Goal: Transaction & Acquisition: Purchase product/service

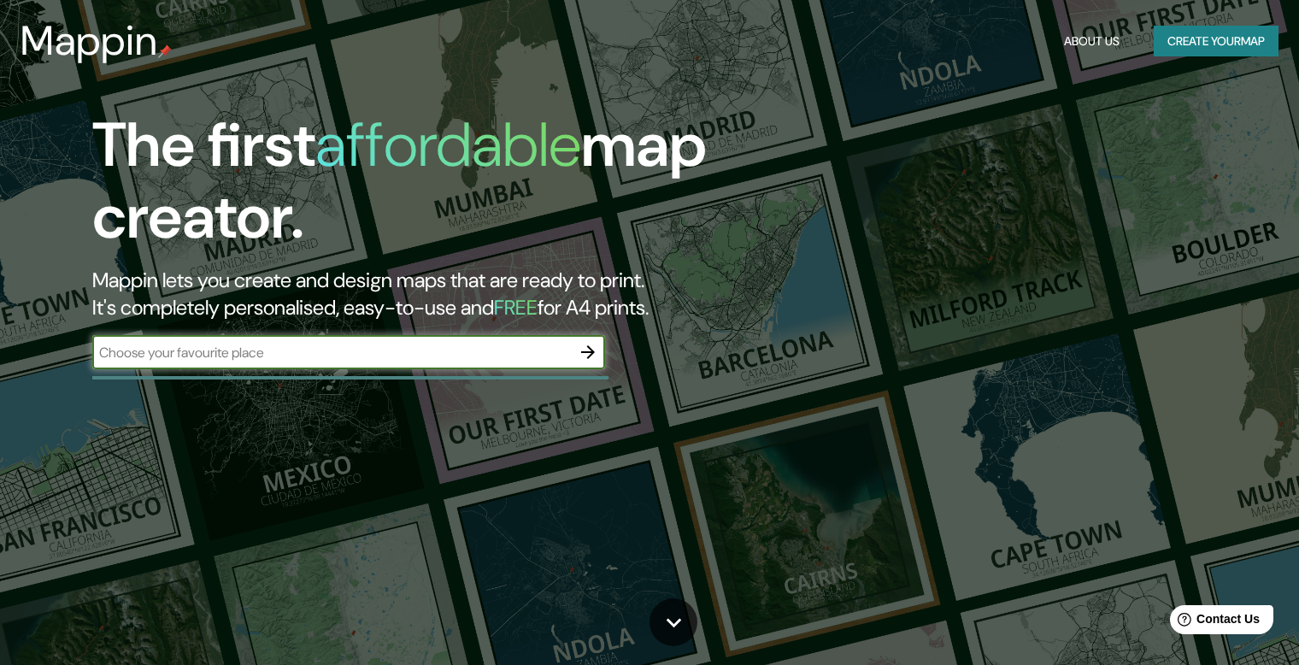
drag, startPoint x: 329, startPoint y: 357, endPoint x: 343, endPoint y: 333, distance: 27.6
click at [330, 357] on input "text" at bounding box center [331, 353] width 479 height 20
type input "[GEOGRAPHIC_DATA]"
click at [587, 348] on icon "button" at bounding box center [588, 352] width 21 height 21
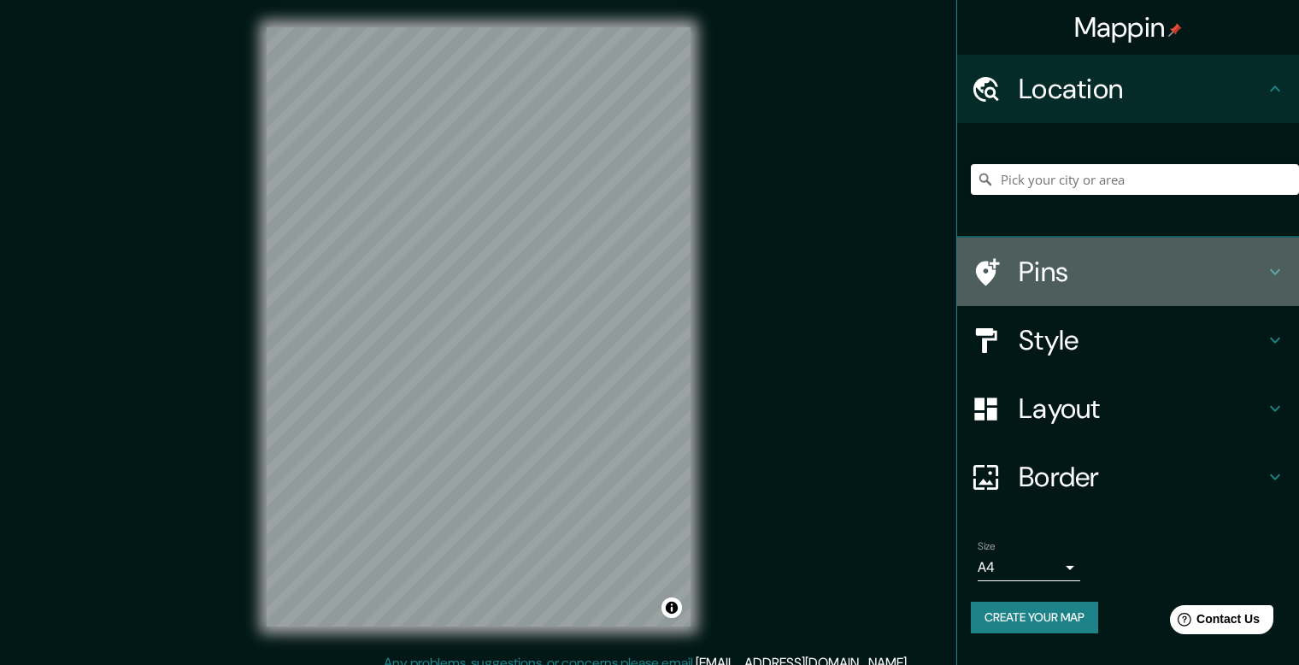
click at [1090, 270] on h4 "Pins" at bounding box center [1142, 272] width 246 height 34
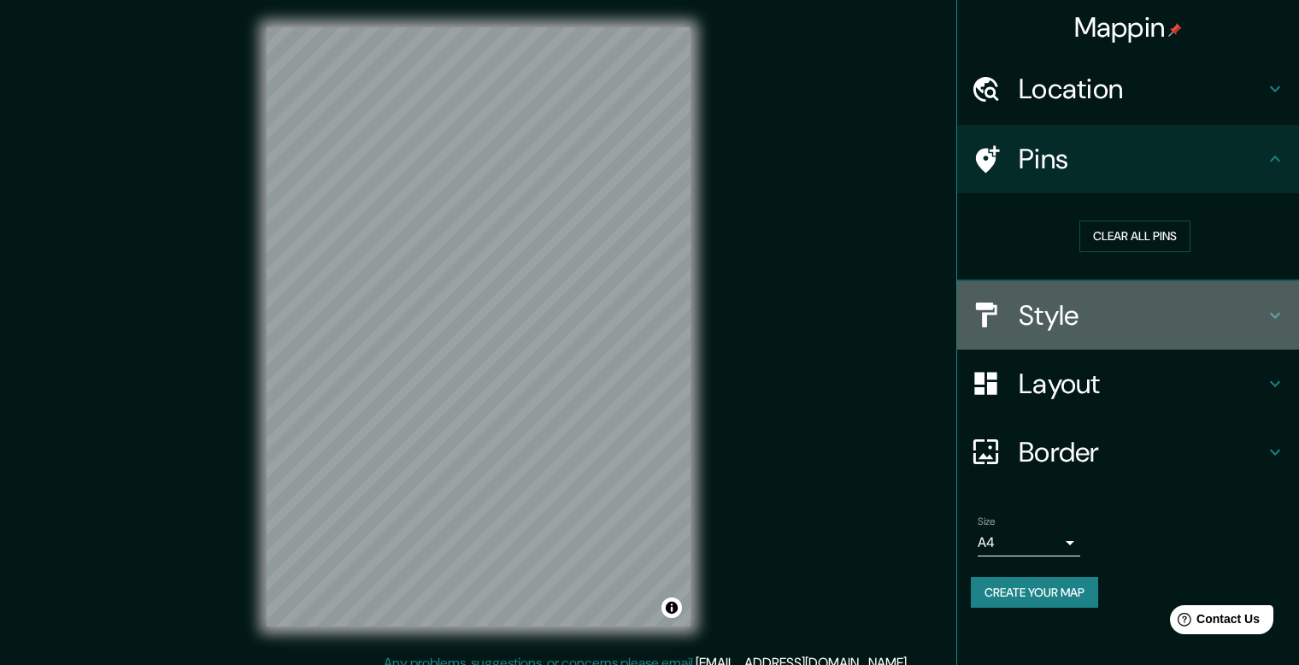
click at [1125, 322] on h4 "Style" at bounding box center [1142, 315] width 246 height 34
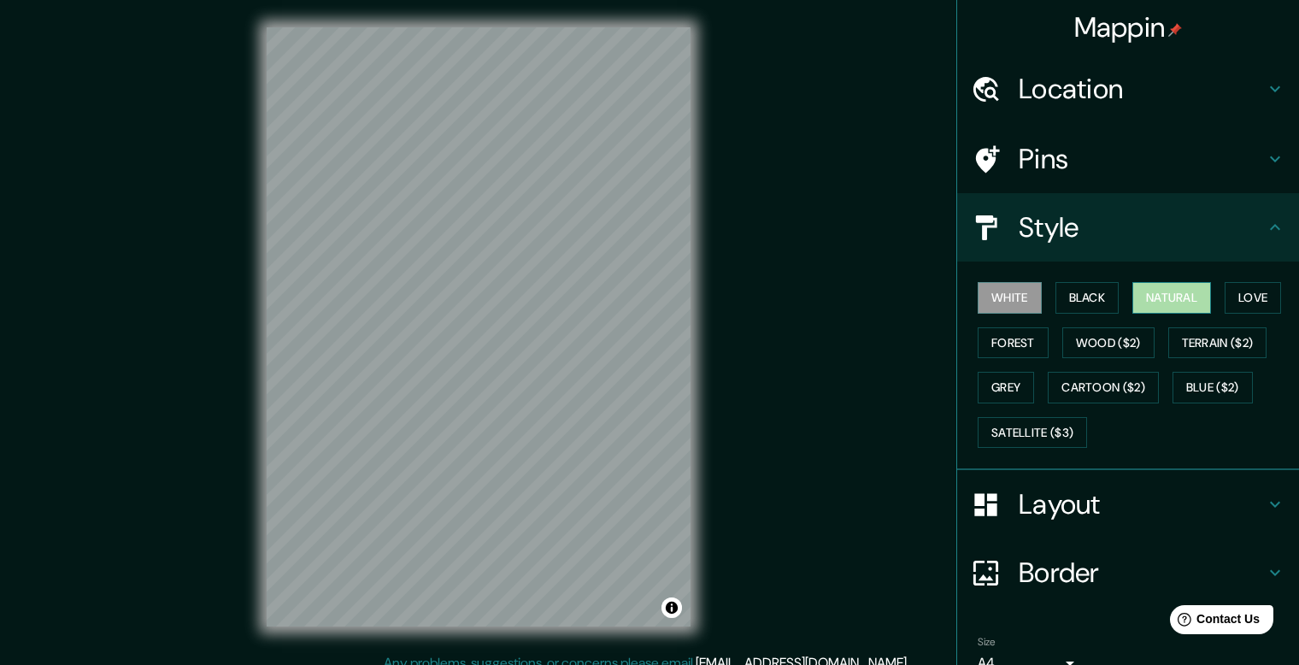
click at [1178, 300] on button "Natural" at bounding box center [1171, 298] width 79 height 32
click at [998, 349] on button "Forest" at bounding box center [1013, 343] width 71 height 32
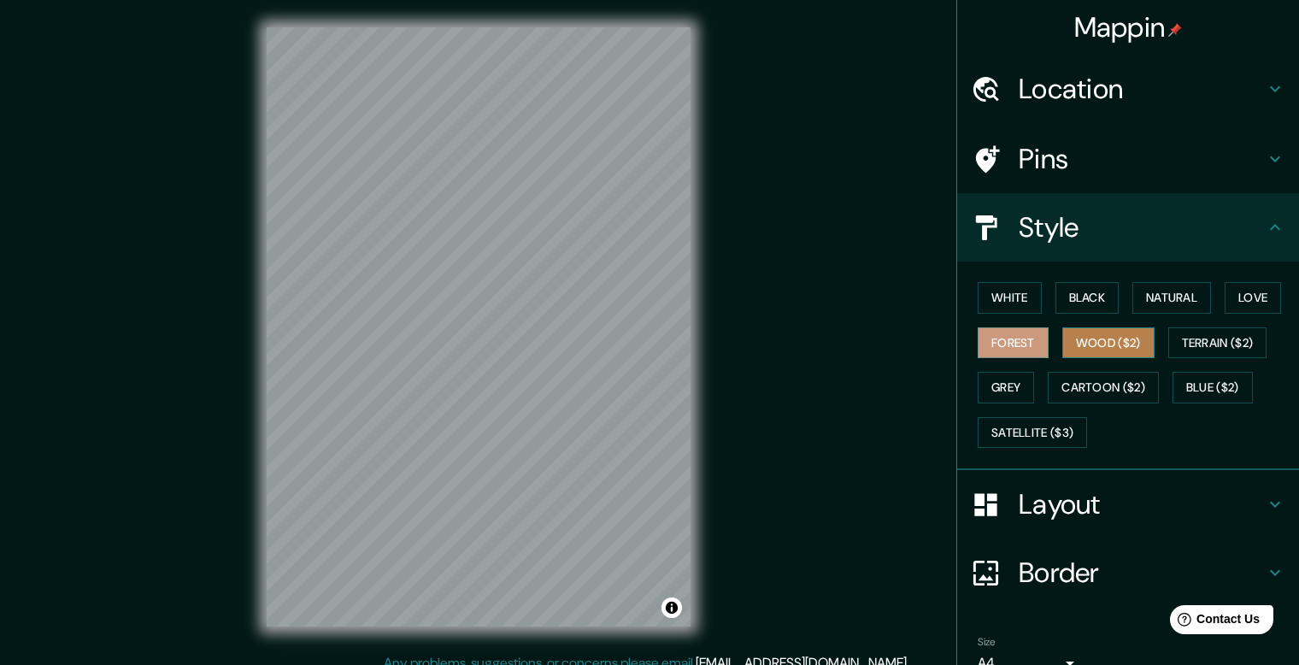
click at [1091, 340] on button "Wood ($2)" at bounding box center [1108, 343] width 92 height 32
click at [1024, 344] on button "Forest" at bounding box center [1013, 343] width 71 height 32
click at [1072, 381] on button "Cartoon ($2)" at bounding box center [1103, 388] width 111 height 32
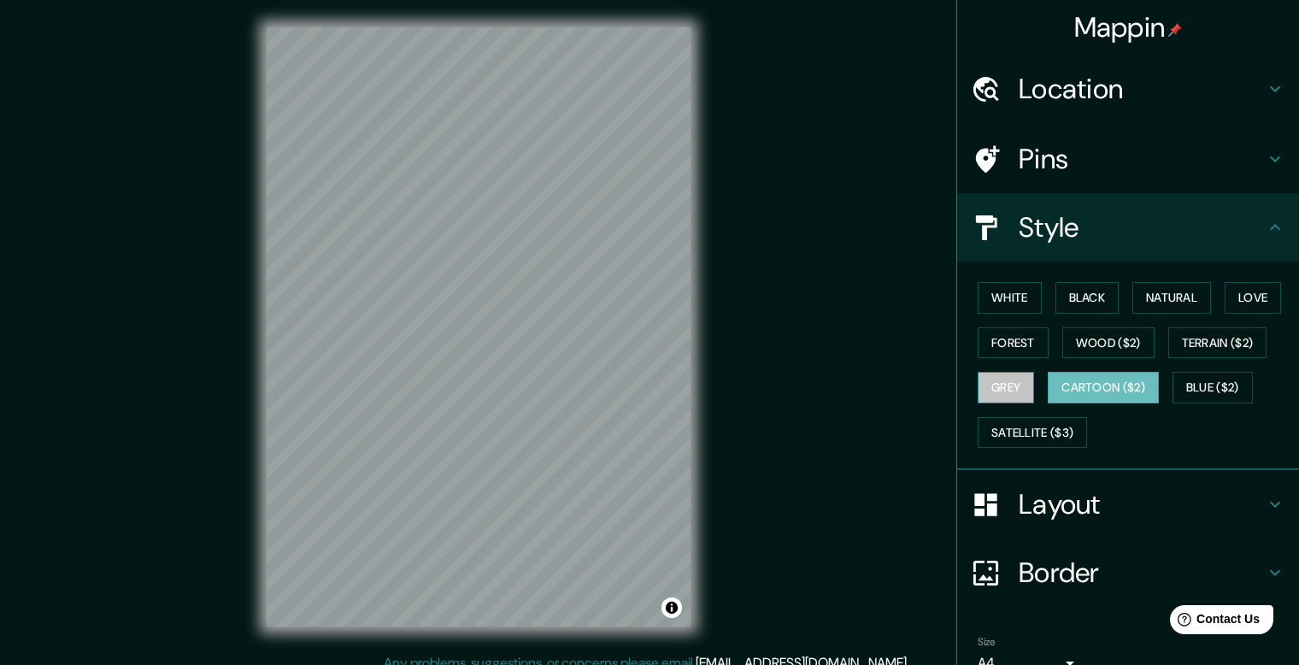
click at [999, 397] on button "Grey" at bounding box center [1006, 388] width 56 height 32
click at [996, 335] on button "Forest" at bounding box center [1013, 343] width 71 height 32
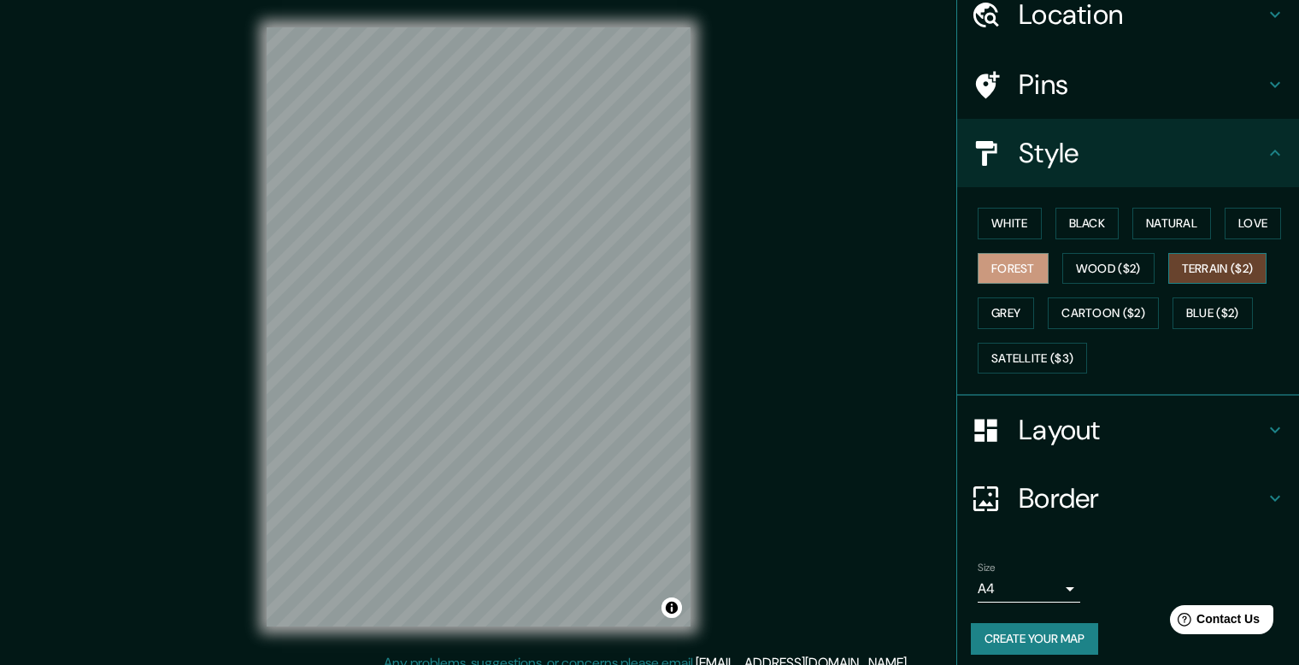
scroll to position [81, 0]
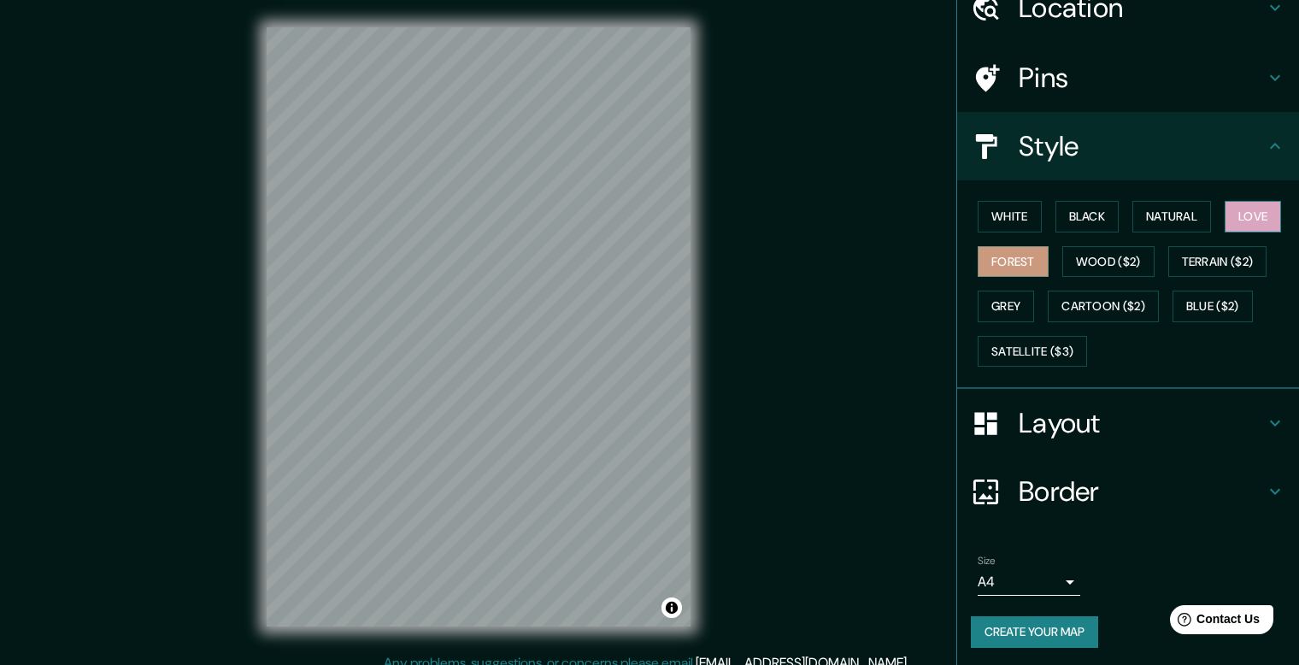
click at [1233, 204] on button "Love" at bounding box center [1253, 217] width 56 height 32
click at [983, 308] on button "Grey" at bounding box center [1006, 307] width 56 height 32
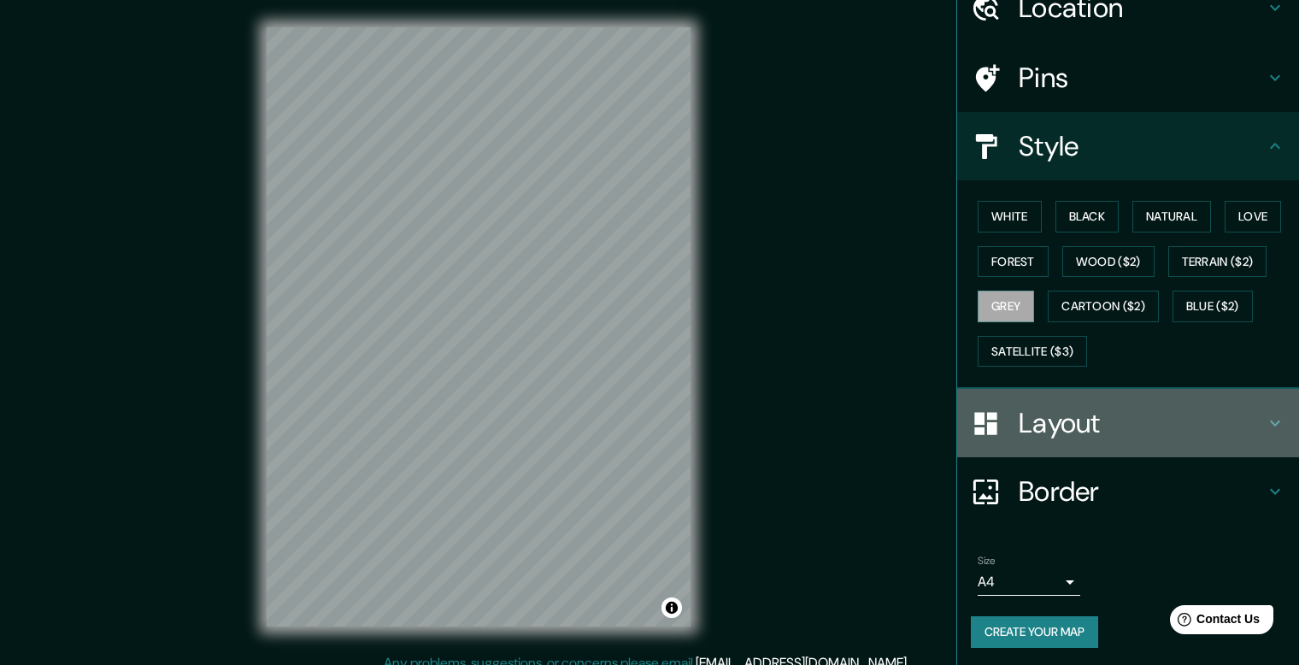
click at [1022, 417] on h4 "Layout" at bounding box center [1142, 423] width 246 height 34
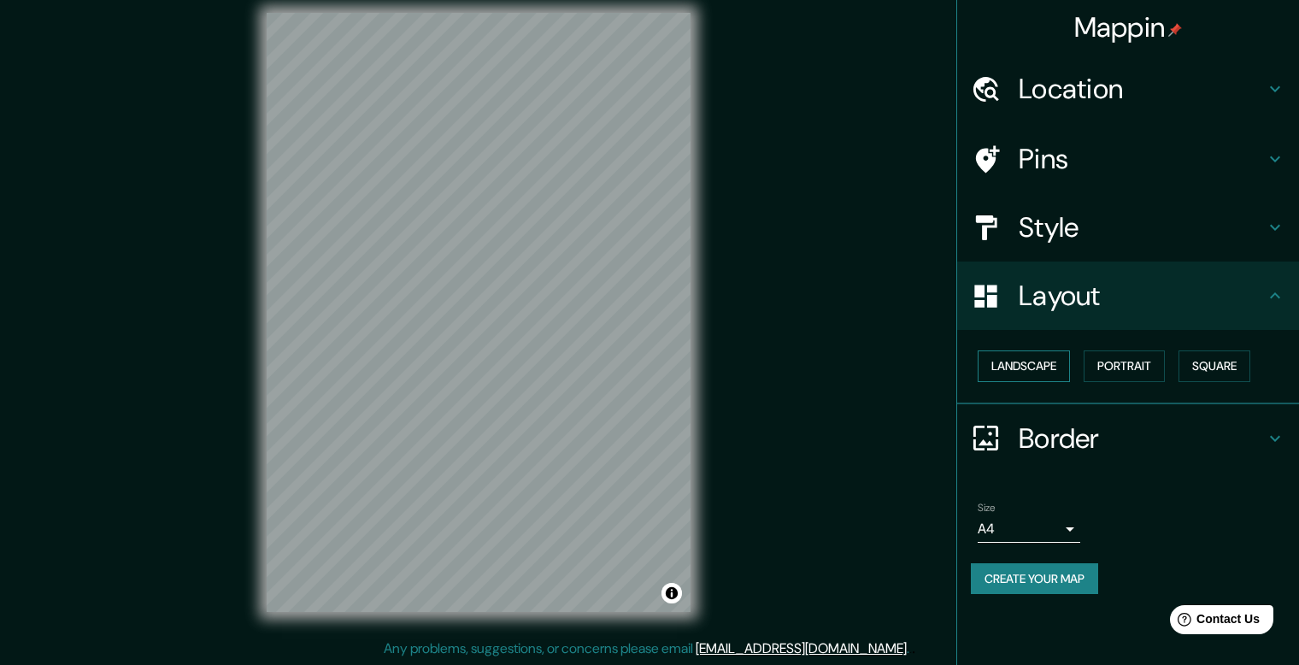
scroll to position [15, 0]
click at [1031, 371] on button "Landscape" at bounding box center [1024, 366] width 92 height 32
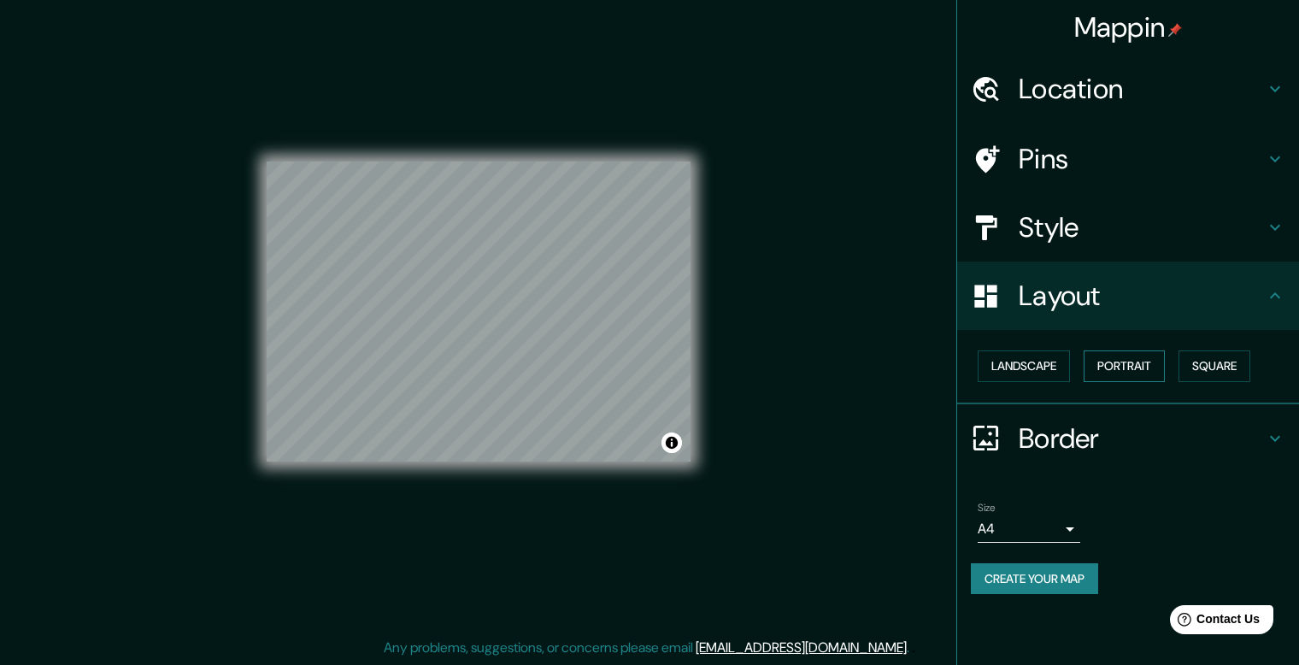
click at [1124, 367] on button "Portrait" at bounding box center [1124, 366] width 81 height 32
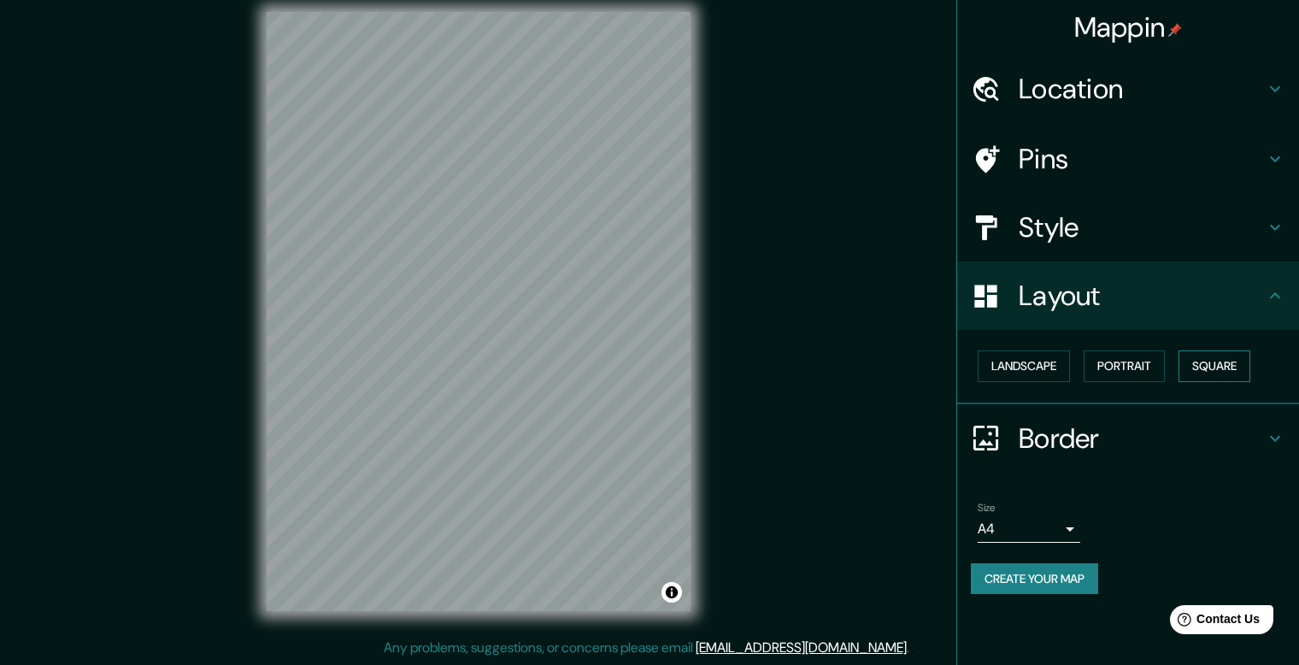
click at [1237, 353] on button "Square" at bounding box center [1214, 366] width 72 height 32
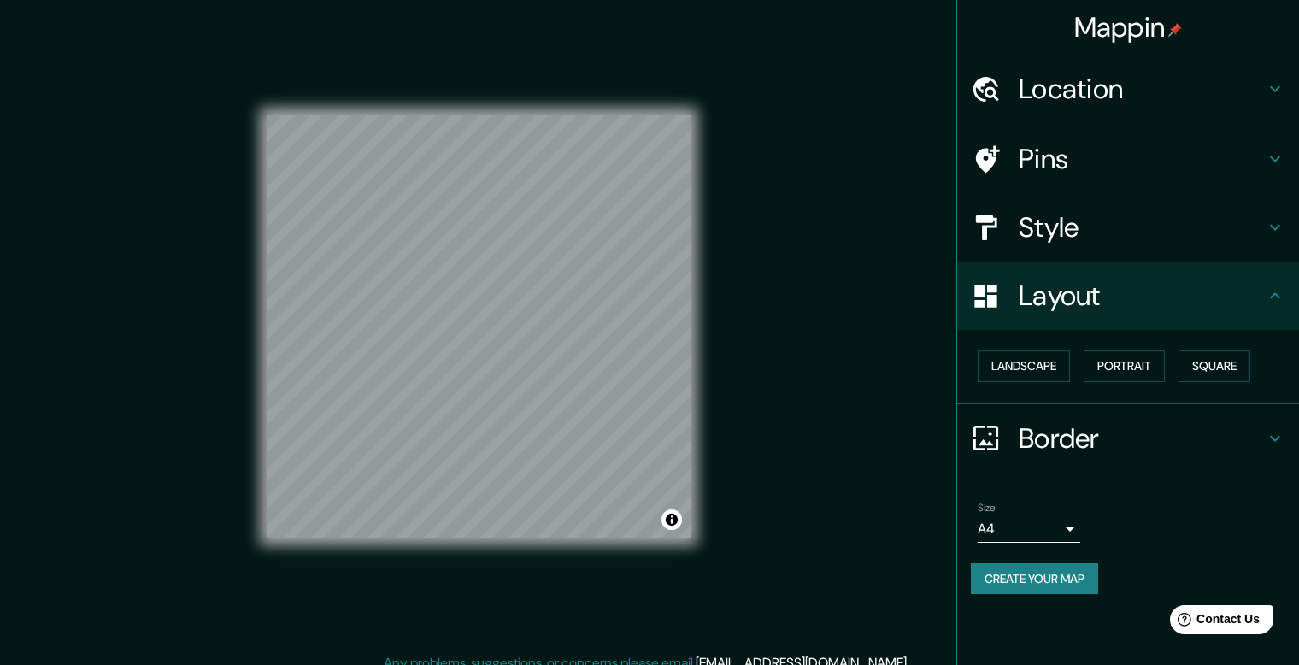
scroll to position [0, 0]
click at [1084, 62] on div "Location" at bounding box center [1128, 89] width 342 height 68
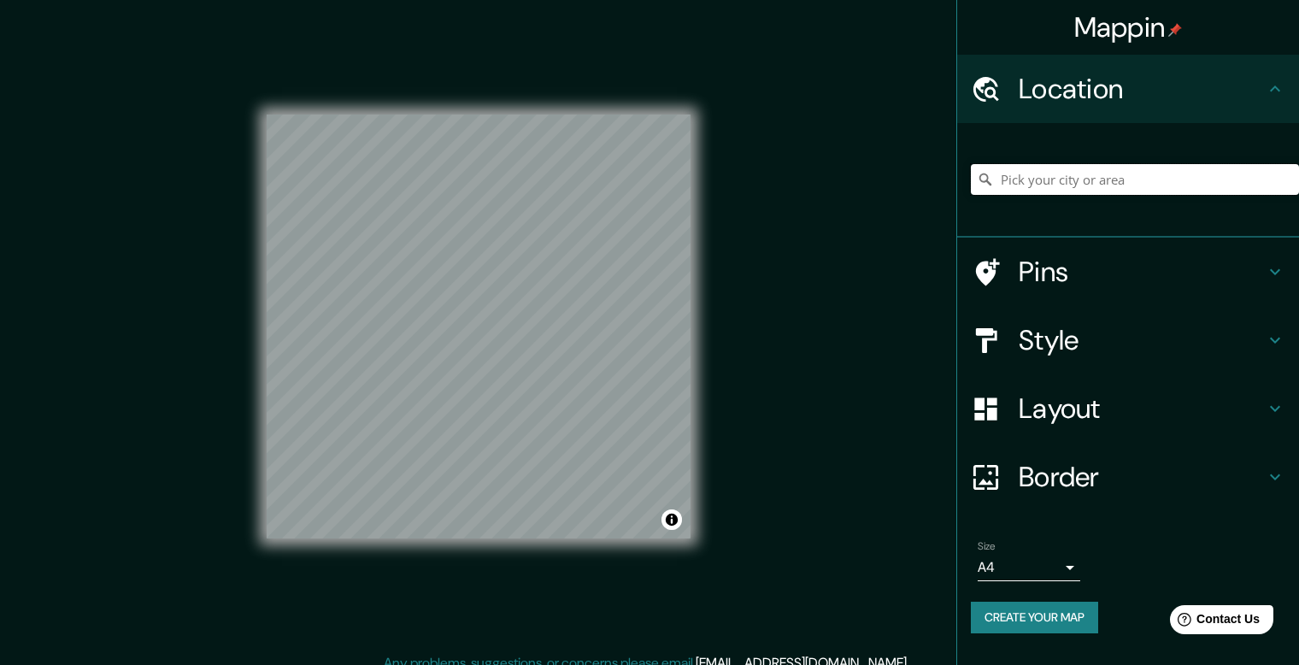
click at [1079, 188] on input "Pick your city or area" at bounding box center [1135, 179] width 328 height 31
paste input "[GEOGRAPHIC_DATA]"
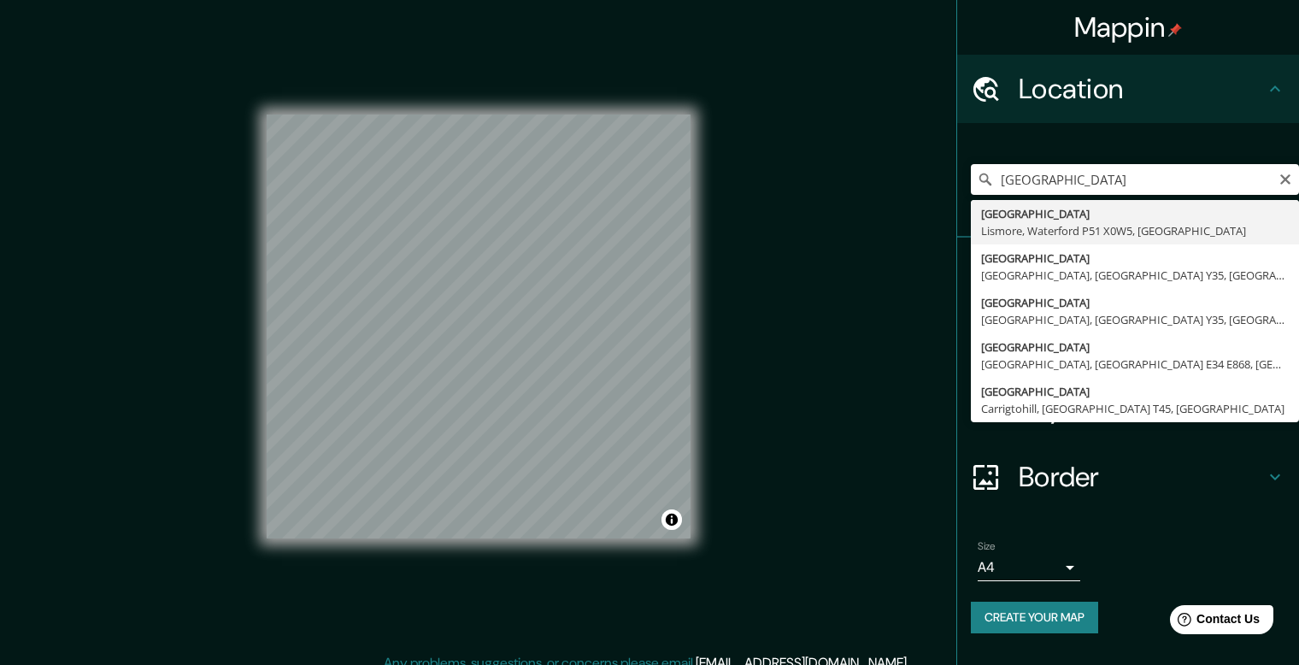
type input "[STREET_ADDRESS]"
